Goal: Task Accomplishment & Management: Manage account settings

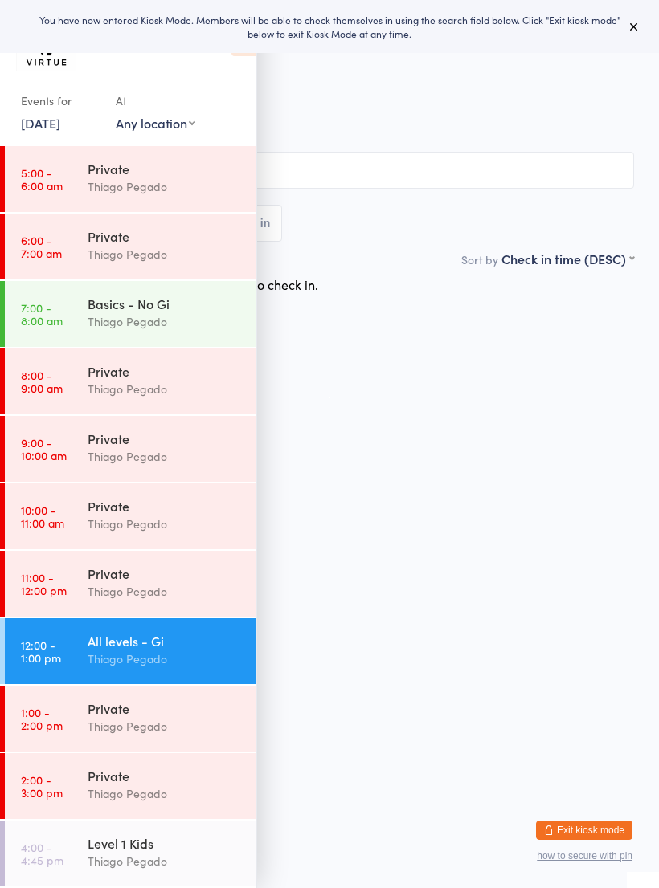
click at [641, 32] on button at bounding box center [633, 26] width 19 height 19
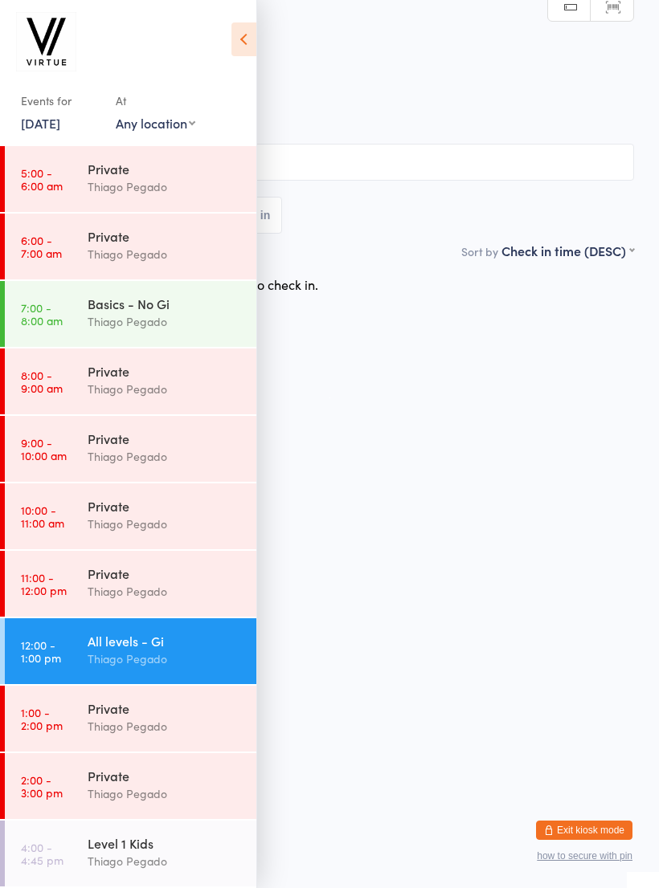
click at [242, 28] on icon at bounding box center [243, 39] width 25 height 34
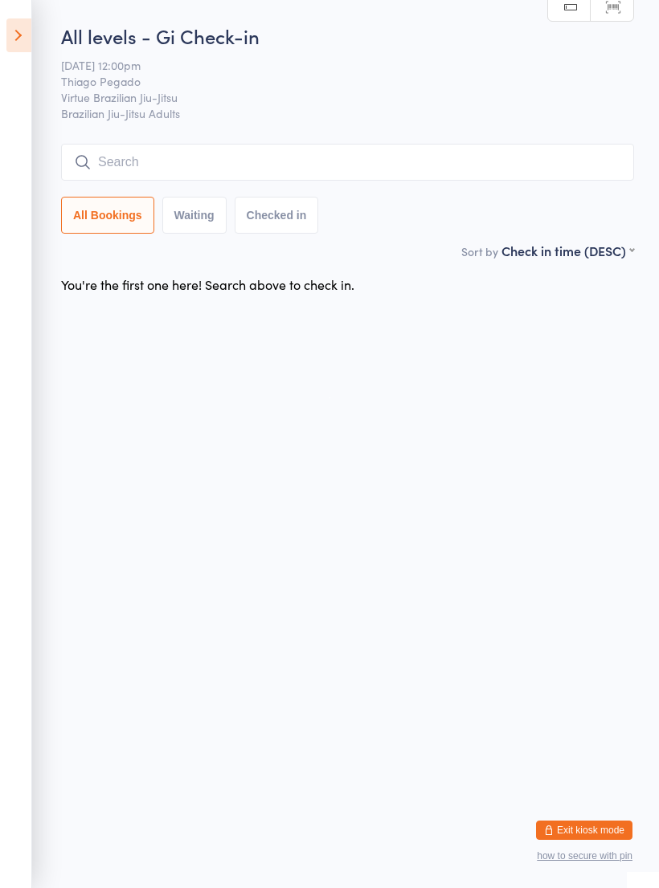
click at [337, 166] on input "search" at bounding box center [347, 162] width 573 height 37
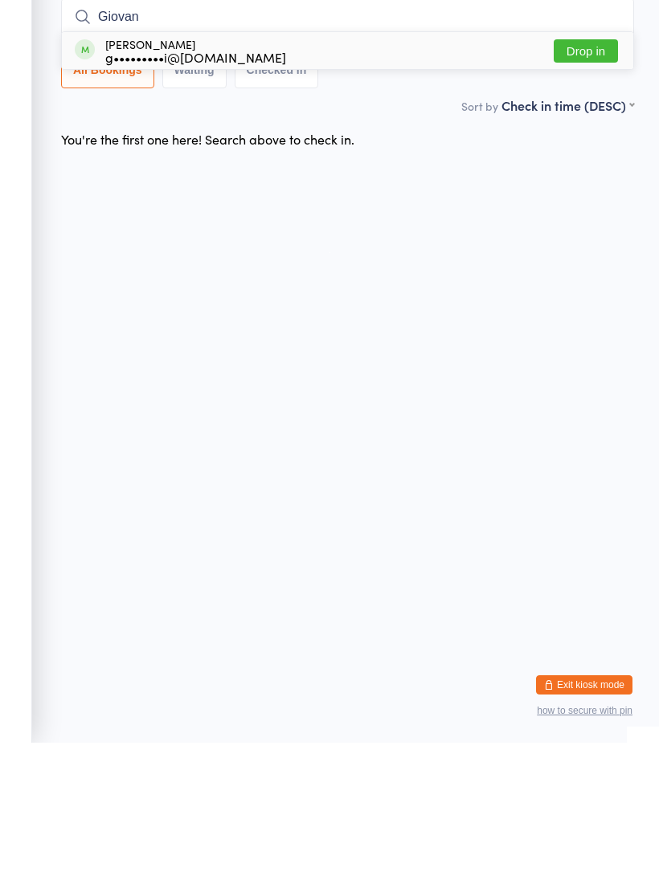
type input "Giovan"
click at [221, 196] on div "g•••••••••i@gmail.com" at bounding box center [195, 202] width 181 height 13
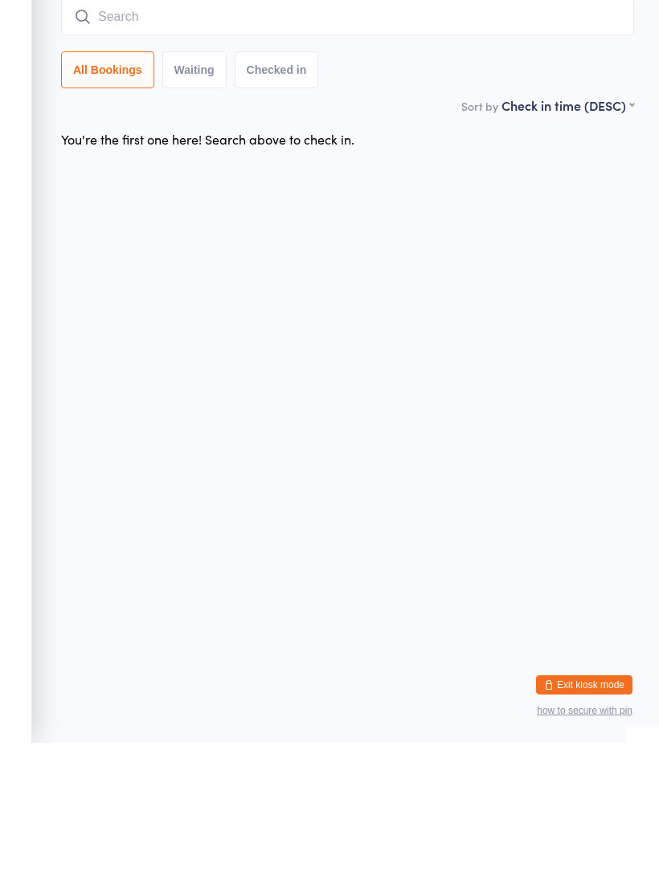
click at [288, 144] on input "search" at bounding box center [347, 162] width 573 height 37
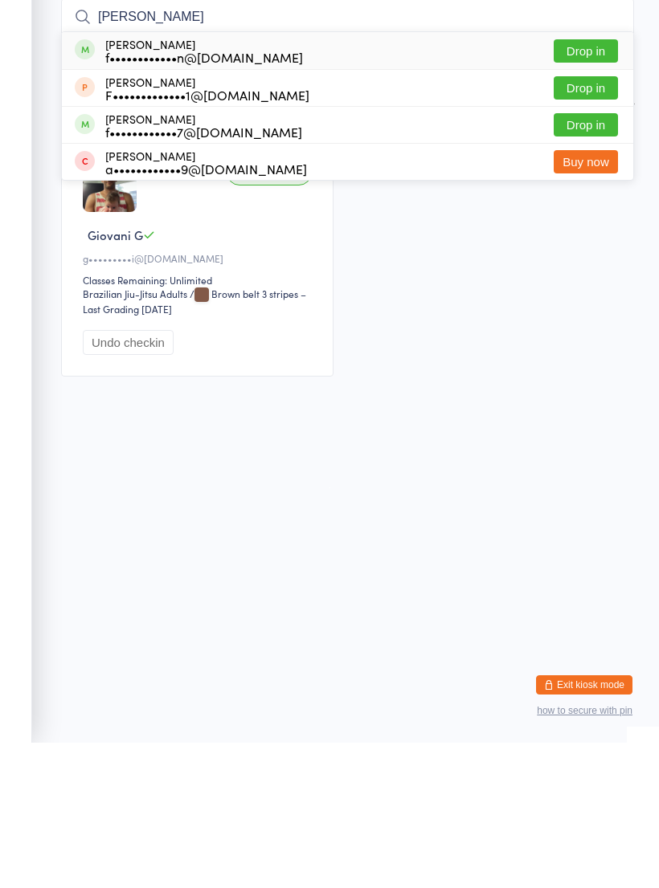
type input "Fabio"
click at [272, 196] on div "f••••••••••••n@hotmail.com" at bounding box center [204, 202] width 198 height 13
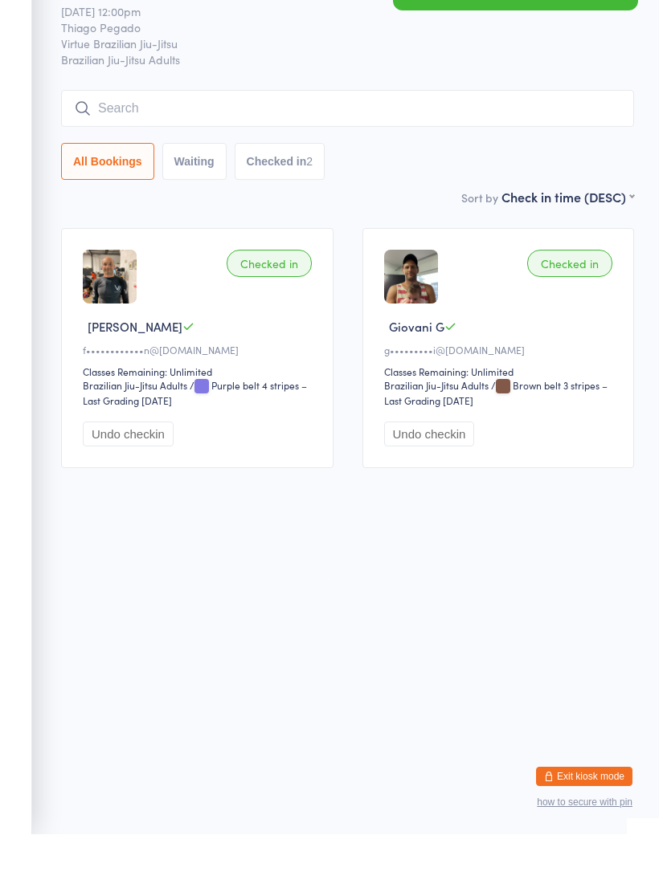
click at [512, 144] on input "search" at bounding box center [347, 162] width 573 height 37
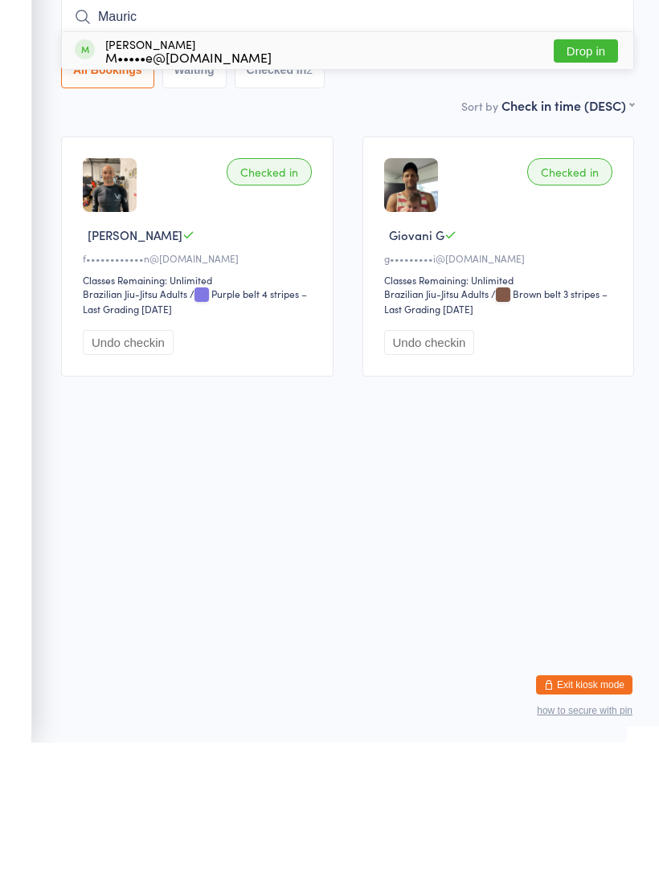
type input "Mauric"
click at [256, 178] on div "Mauricio De azeredo M•••••e@hotmail.com Drop in" at bounding box center [347, 196] width 571 height 37
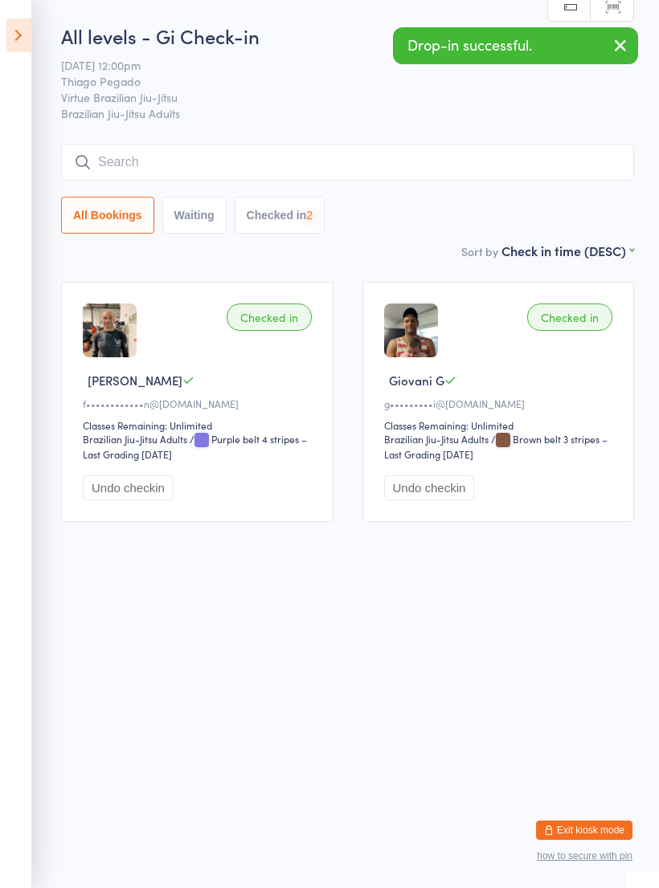
click at [317, 166] on input "search" at bounding box center [347, 162] width 573 height 37
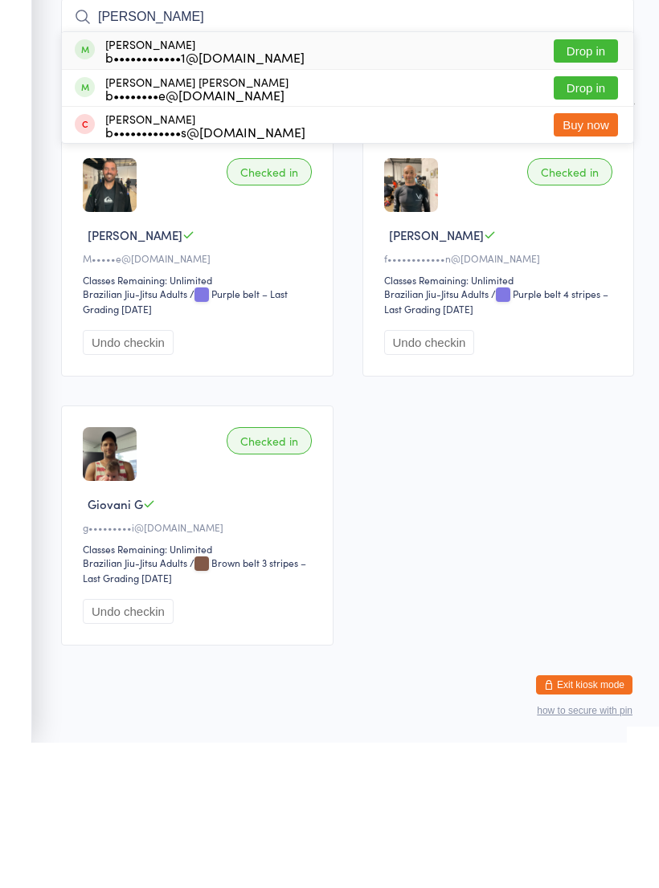
type input "Bruno"
click at [243, 196] on div "b••••••••••••1@gmail.com" at bounding box center [204, 202] width 199 height 13
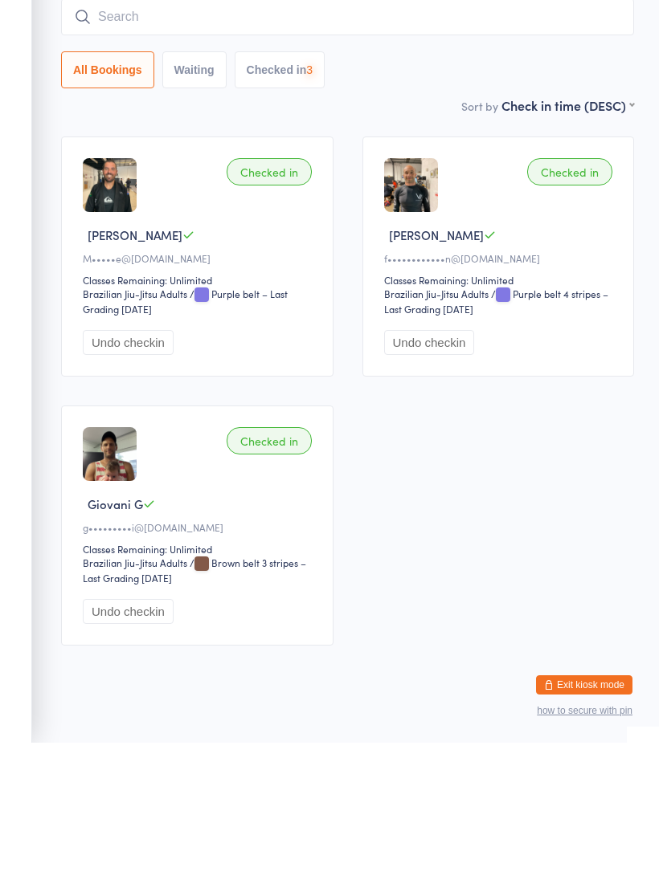
click at [317, 144] on input "search" at bounding box center [347, 162] width 573 height 37
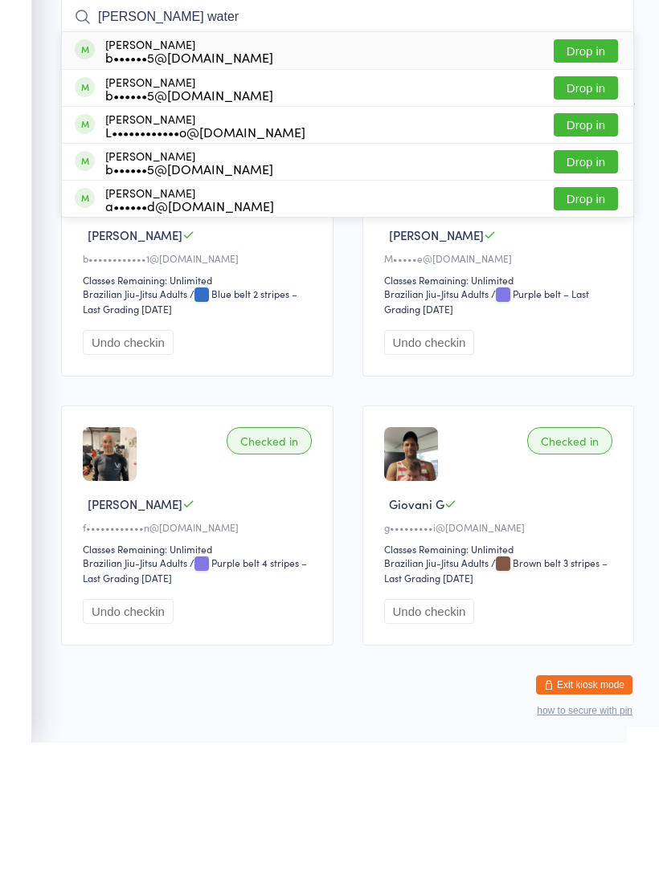
type input "Adam water"
click at [271, 178] on div "Adam Waterhouse b••••••5@hotmail.com Drop in" at bounding box center [347, 196] width 571 height 37
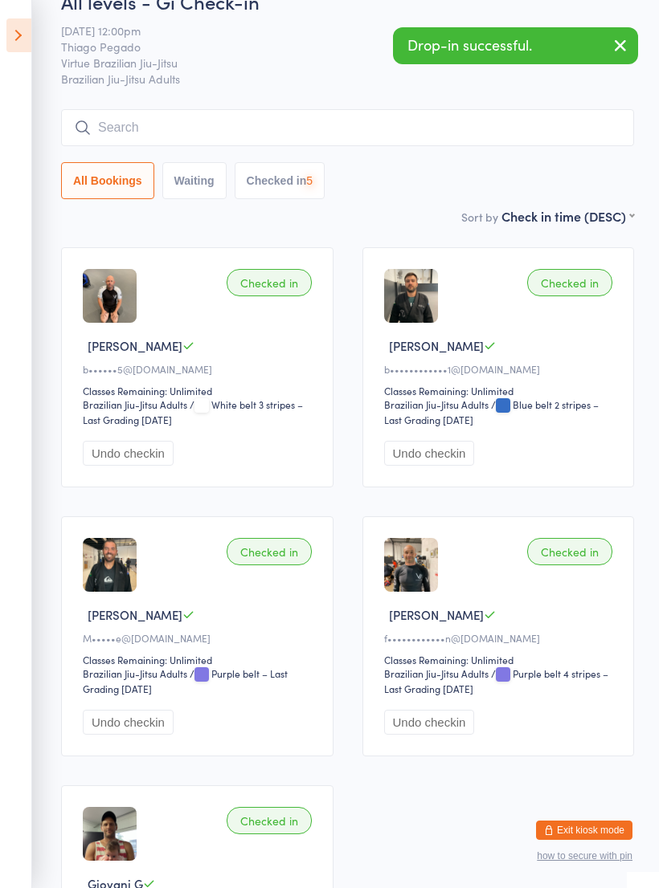
click at [397, 126] on input "search" at bounding box center [347, 127] width 573 height 37
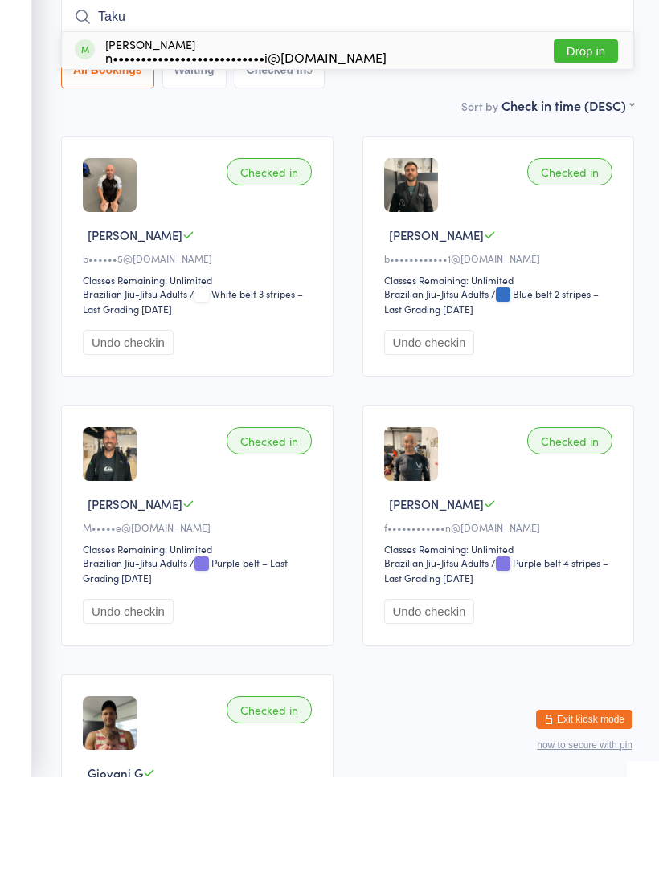
type input "Taku"
click at [256, 161] on div "n•••••••••••••••••••••••••••i@gmail.com" at bounding box center [245, 167] width 281 height 13
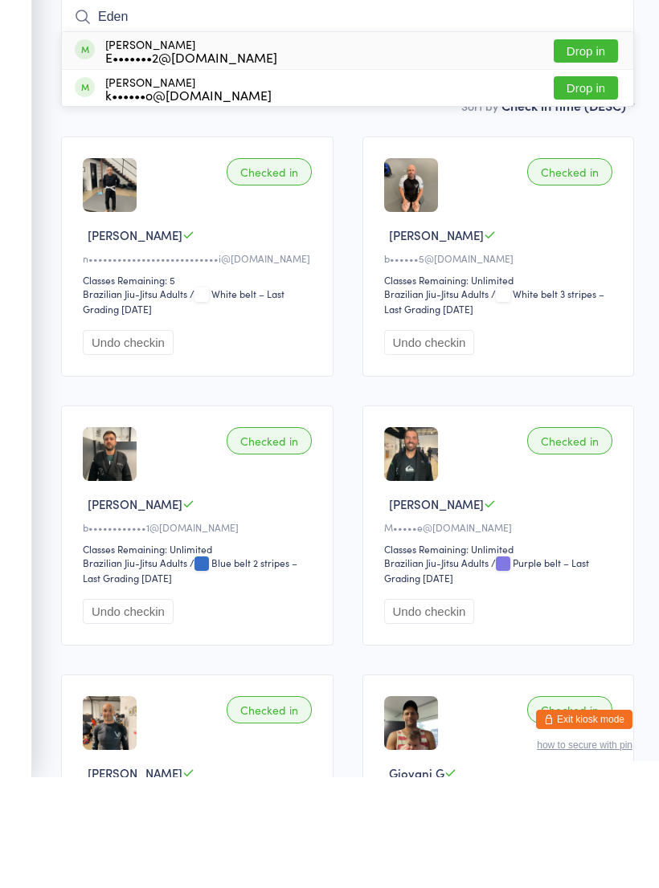
type input "Eden"
click at [576, 150] on button "Drop in" at bounding box center [585, 161] width 64 height 23
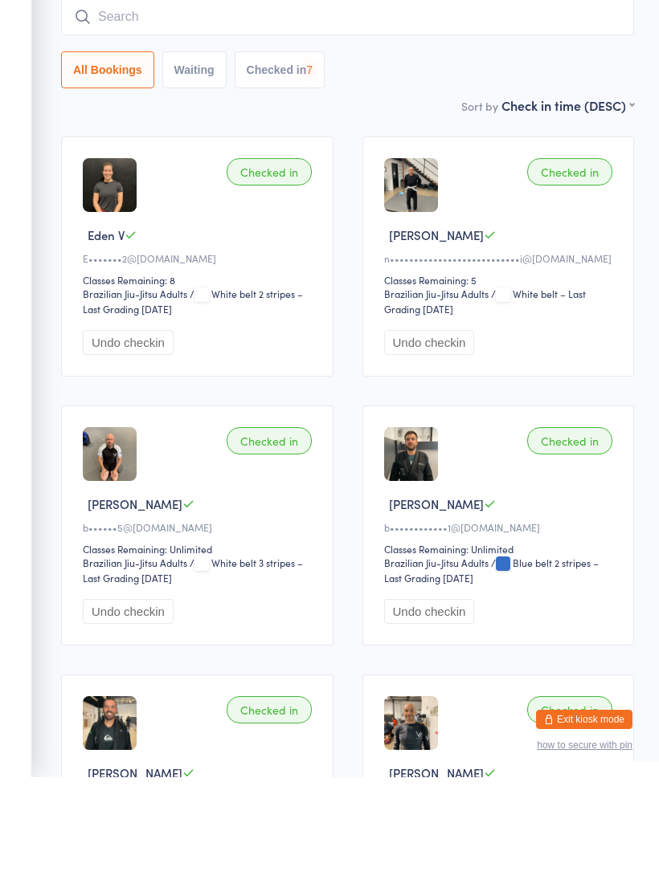
click at [496, 109] on input "search" at bounding box center [347, 127] width 573 height 37
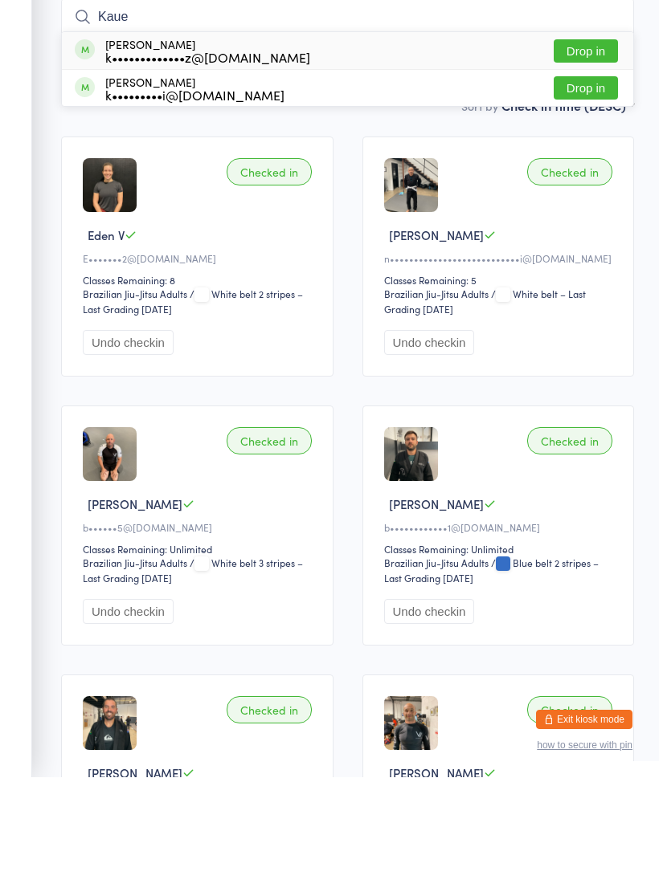
type input "Kaue"
click at [415, 143] on div "Kaue Macruz k•••••••••••••z@gmail.com Drop in" at bounding box center [347, 161] width 571 height 37
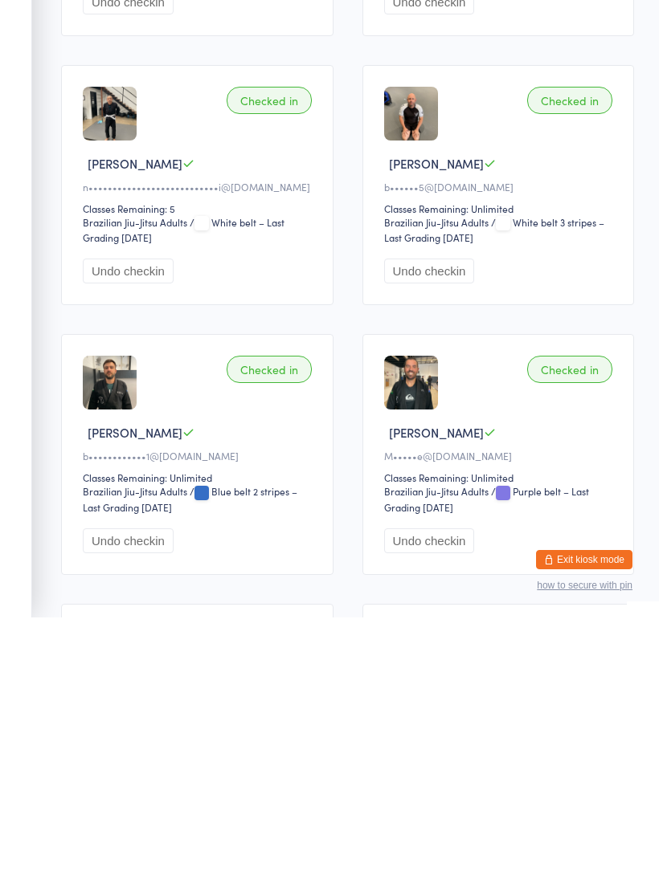
scroll to position [269, 0]
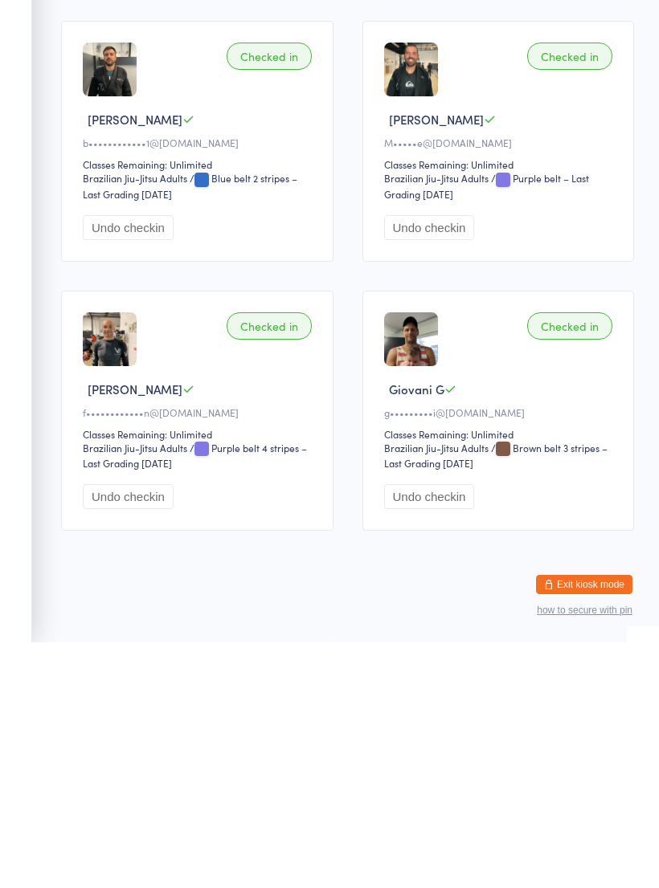
click at [581, 821] on button "Exit kiosk mode" at bounding box center [584, 830] width 96 height 19
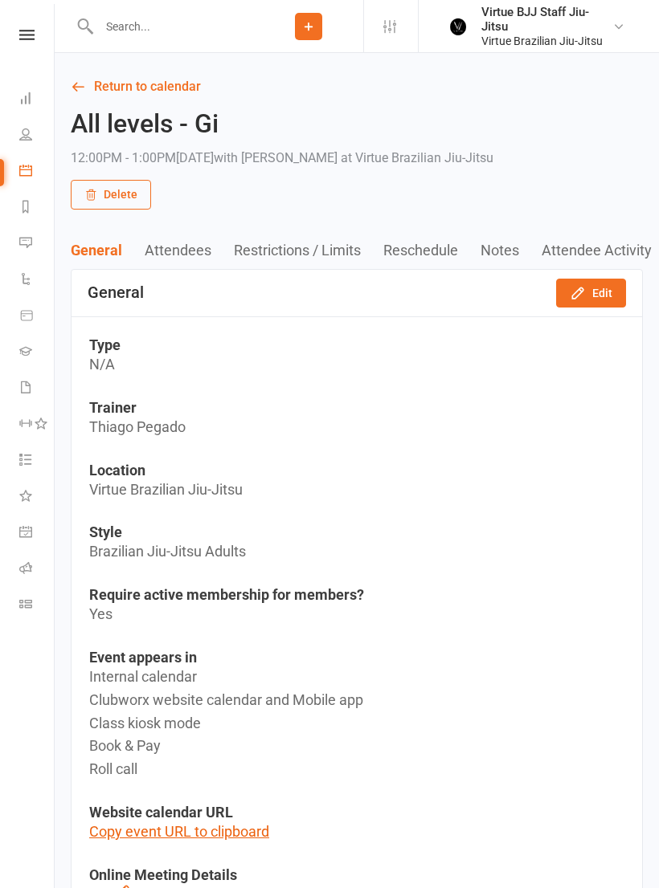
click at [216, 27] on input "text" at bounding box center [174, 26] width 160 height 22
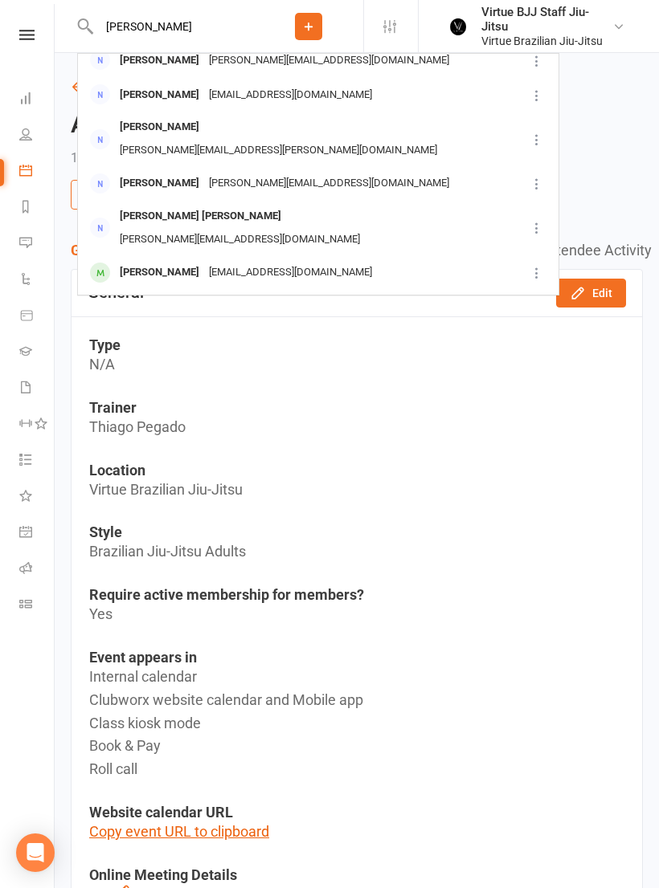
scroll to position [294, 0]
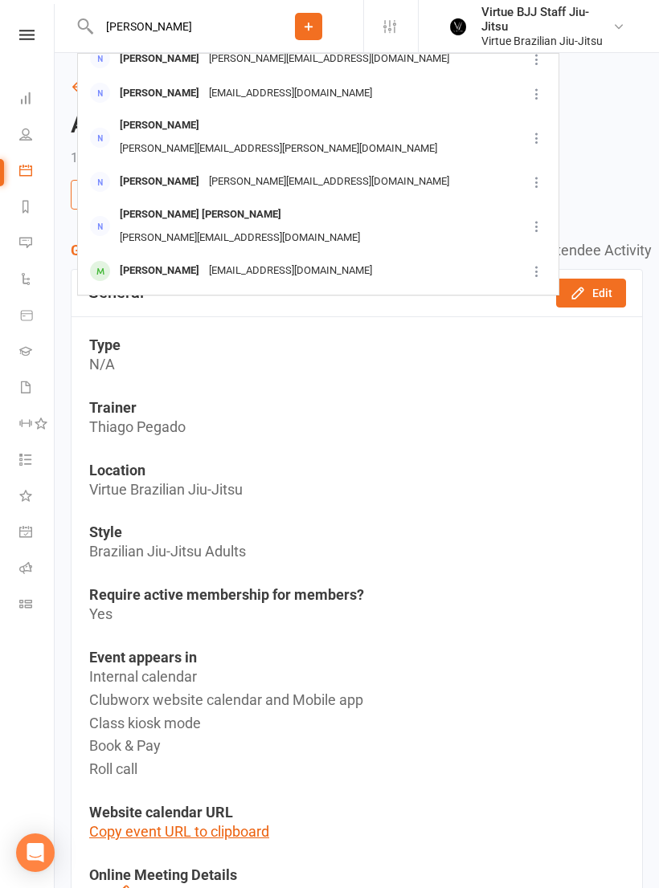
type input "[PERSON_NAME]"
click at [289, 259] on div "[EMAIL_ADDRESS][DOMAIN_NAME]" at bounding box center [290, 270] width 173 height 23
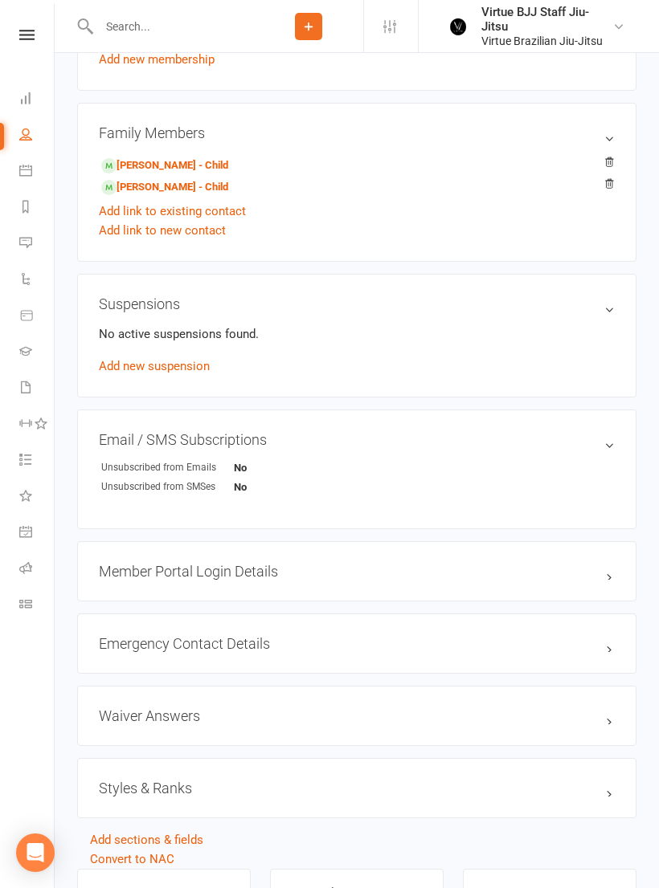
scroll to position [1019, 0]
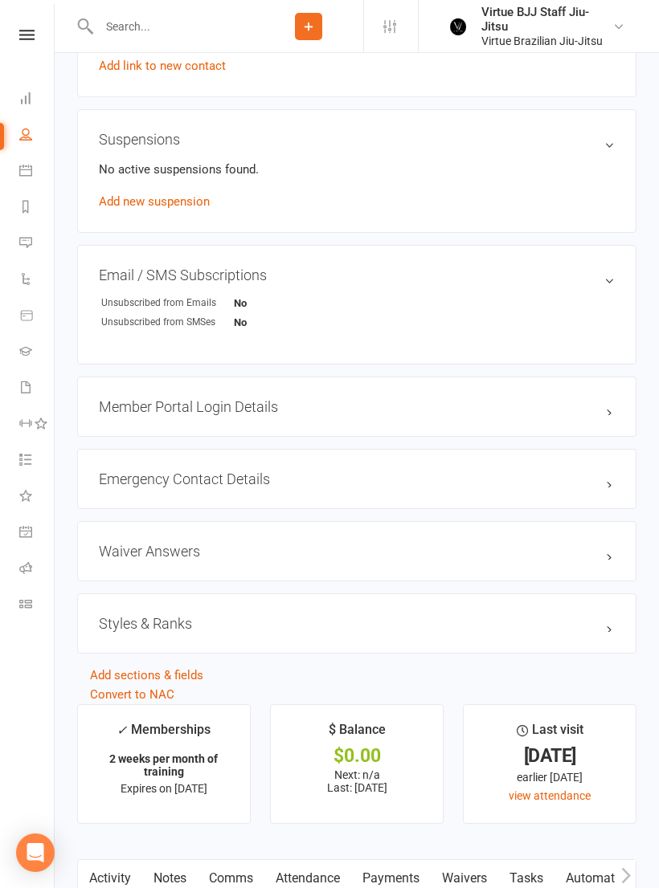
click at [263, 651] on div "Styles & Ranks" at bounding box center [356, 624] width 559 height 60
click at [268, 632] on h3 "Styles & Ranks" at bounding box center [357, 623] width 516 height 17
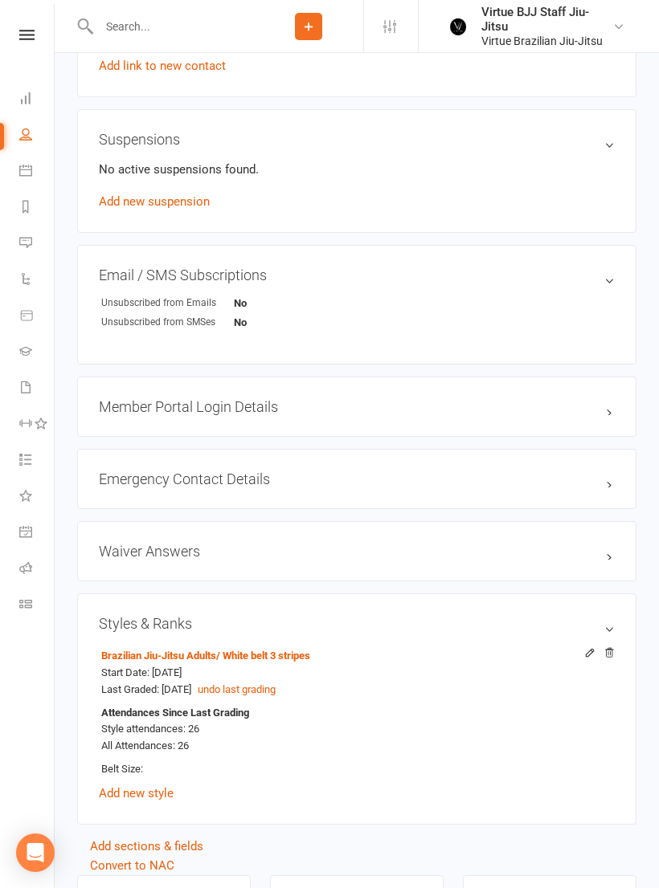
click at [26, 346] on icon at bounding box center [25, 351] width 13 height 13
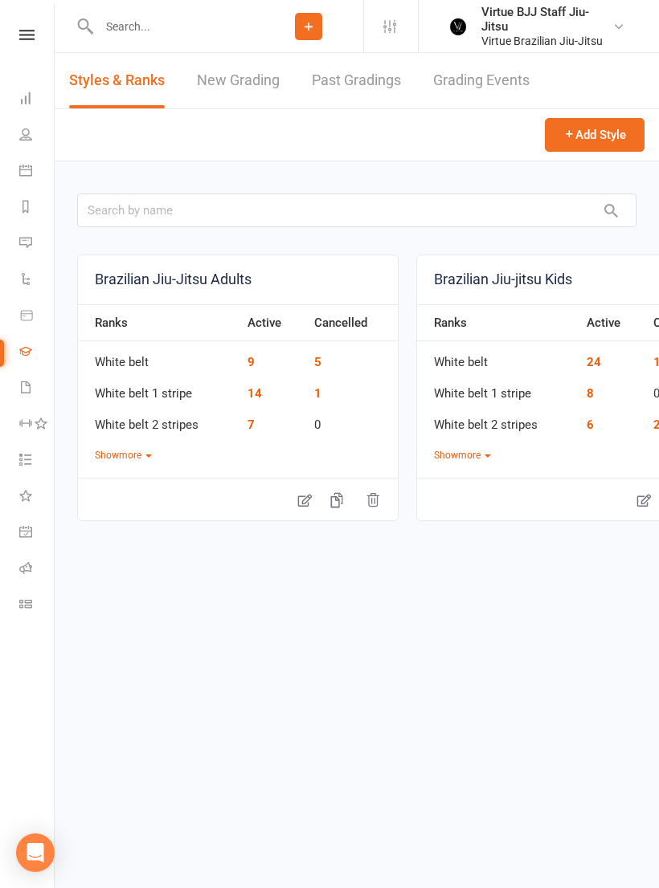
click at [185, 54] on div "Styles & Ranks New Grading Past Gradings Grading Events" at bounding box center [357, 81] width 604 height 56
click at [239, 85] on link "New Grading" at bounding box center [238, 80] width 83 height 55
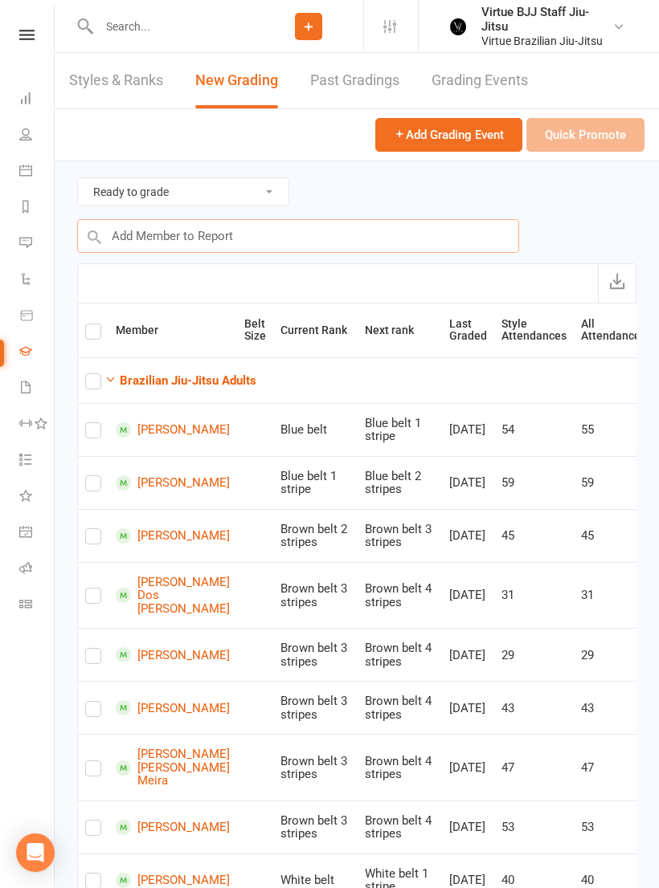
click at [261, 231] on input "text" at bounding box center [298, 236] width 442 height 34
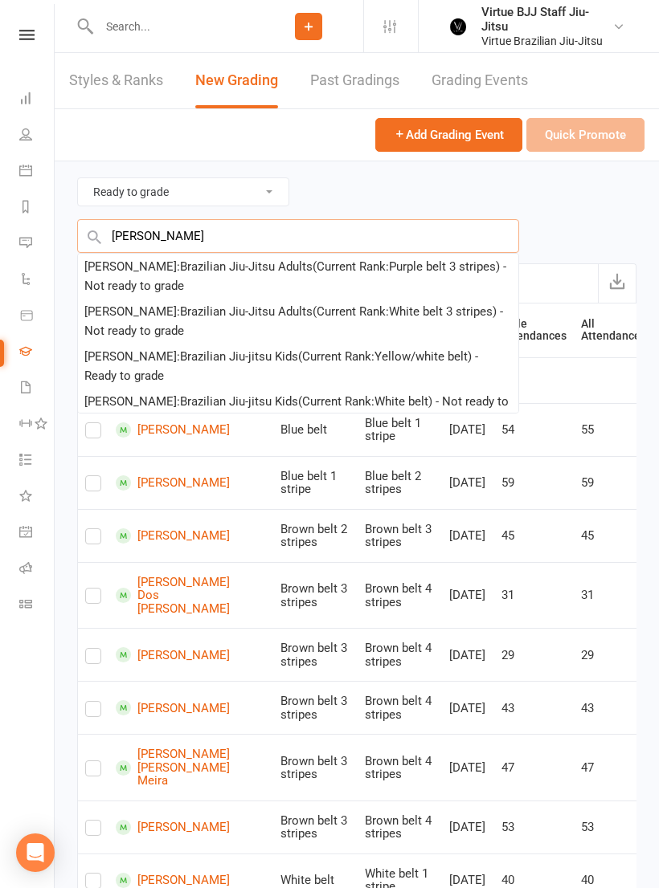
type input "[PERSON_NAME]"
click at [252, 319] on div "[PERSON_NAME] : Brazilian Jiu-Jitsu Adults (Current Rank: White belt 3 stripes …" at bounding box center [297, 321] width 427 height 39
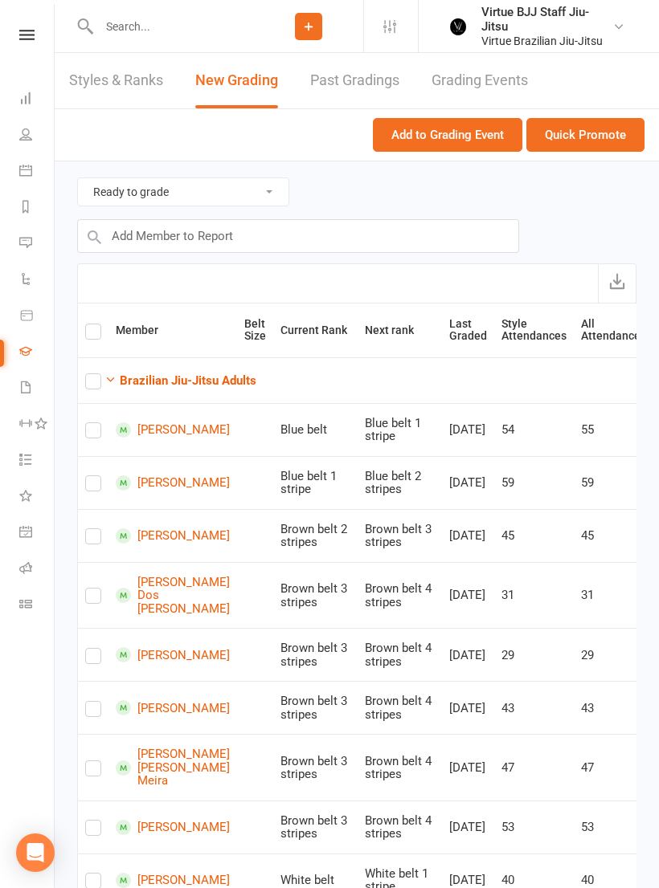
click at [610, 144] on button "Quick Promote" at bounding box center [585, 135] width 118 height 34
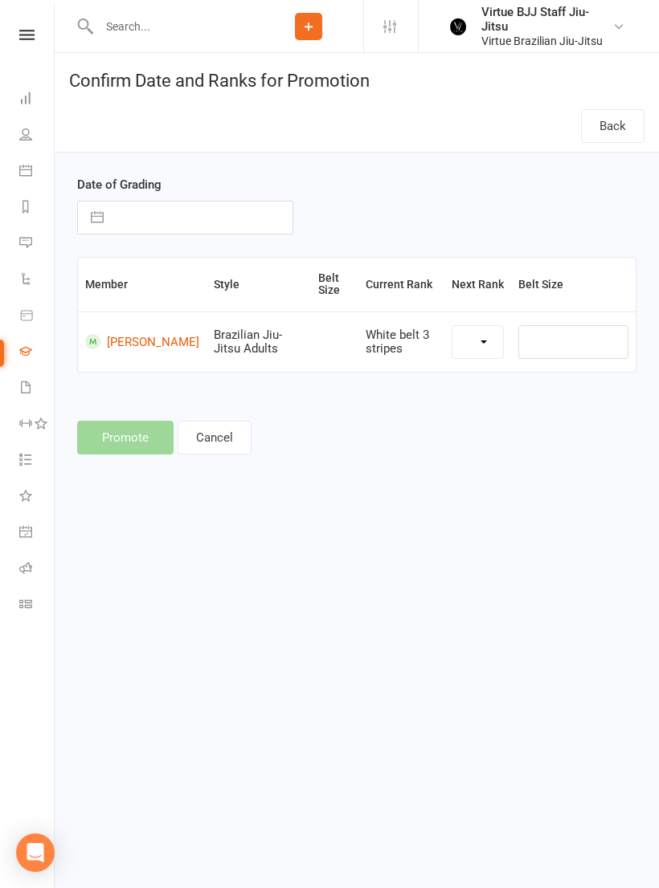
click at [479, 348] on select at bounding box center [477, 342] width 51 height 32
select select "27541"
select select "27542"
click at [104, 212] on button "button" at bounding box center [97, 218] width 29 height 32
select select "6"
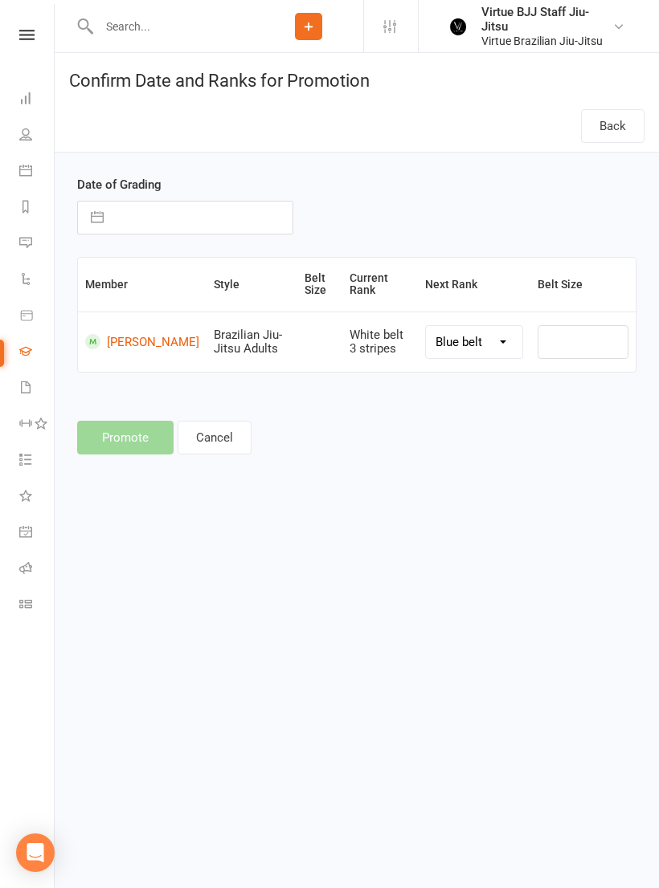
select select "2025"
select select "7"
select select "2025"
select select "8"
select select "2025"
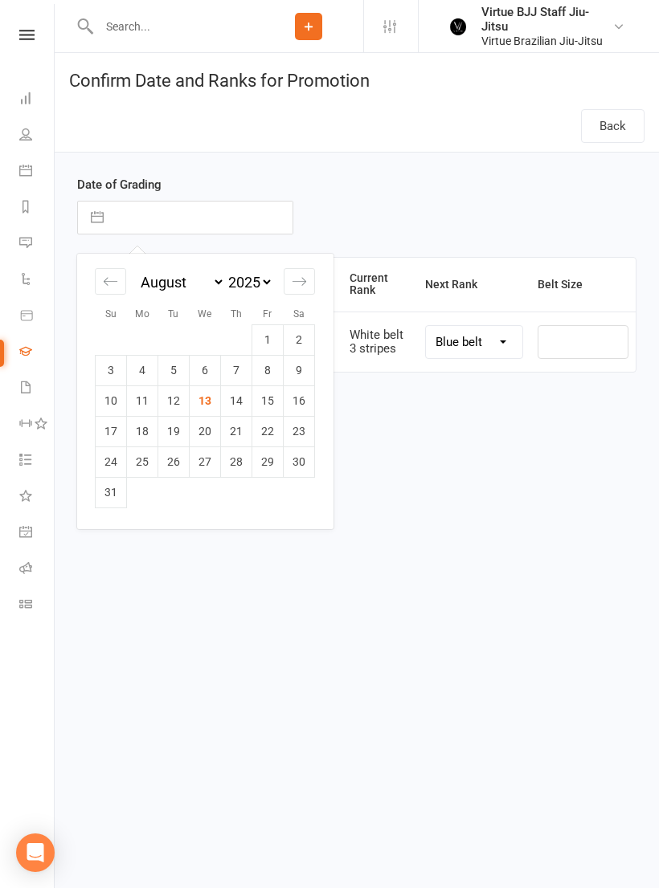
click at [119, 285] on div "Move backward to switch to the previous month." at bounding box center [110, 281] width 31 height 27
select select "5"
select select "2025"
click at [112, 285] on icon "Move backward to switch to the previous month." at bounding box center [110, 281] width 15 height 15
select select "4"
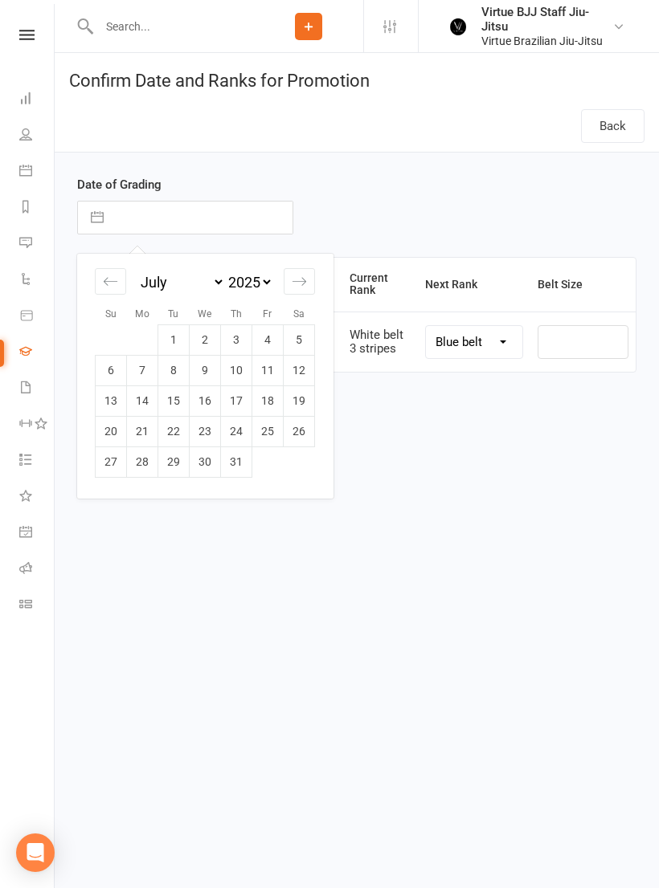
select select "2025"
click at [112, 437] on td "22" at bounding box center [111, 431] width 31 height 31
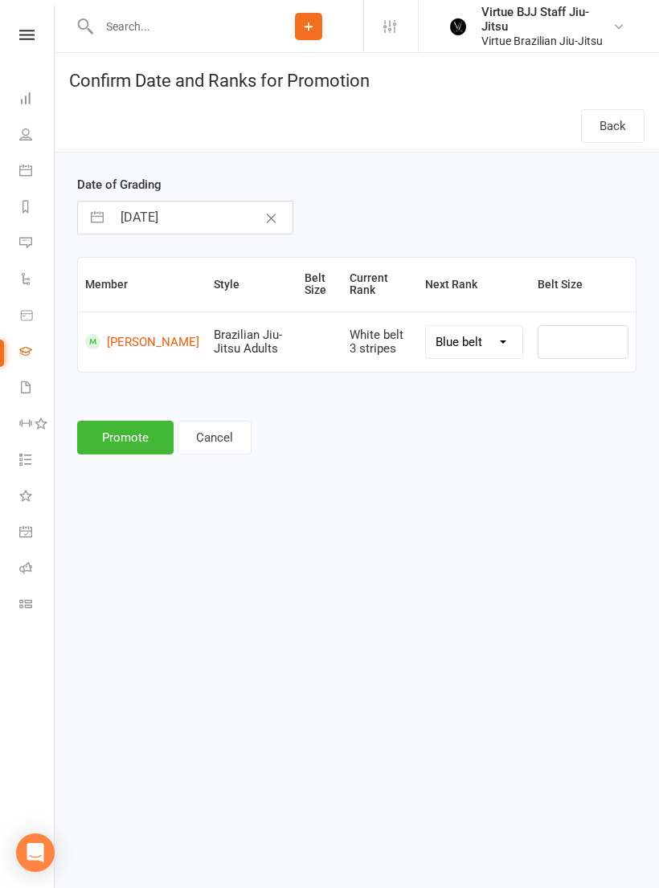
type input "[DATE]"
click at [137, 435] on button "Promote" at bounding box center [125, 438] width 96 height 34
